Goal: Task Accomplishment & Management: Use online tool/utility

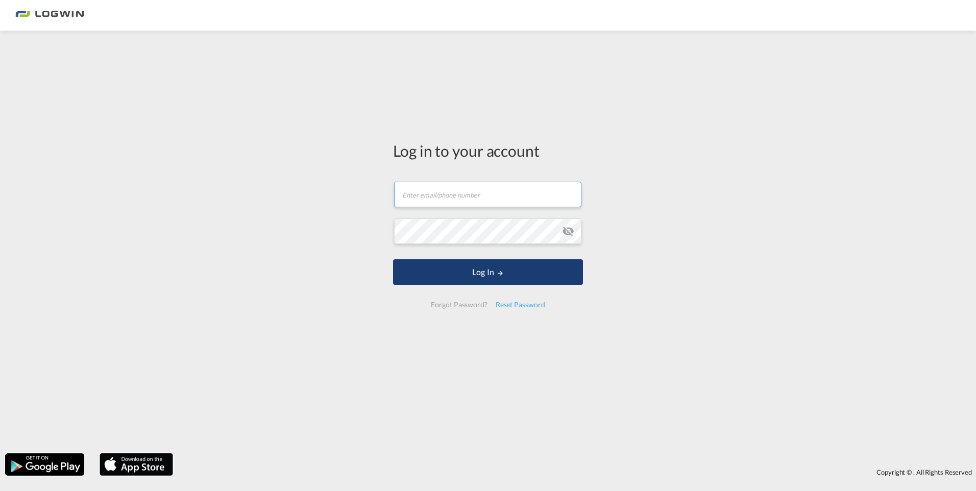
type input "[PERSON_NAME][EMAIL_ADDRESS][DOMAIN_NAME]"
click at [461, 280] on button "Log In" at bounding box center [488, 272] width 190 height 26
